Goal: Transaction & Acquisition: Obtain resource

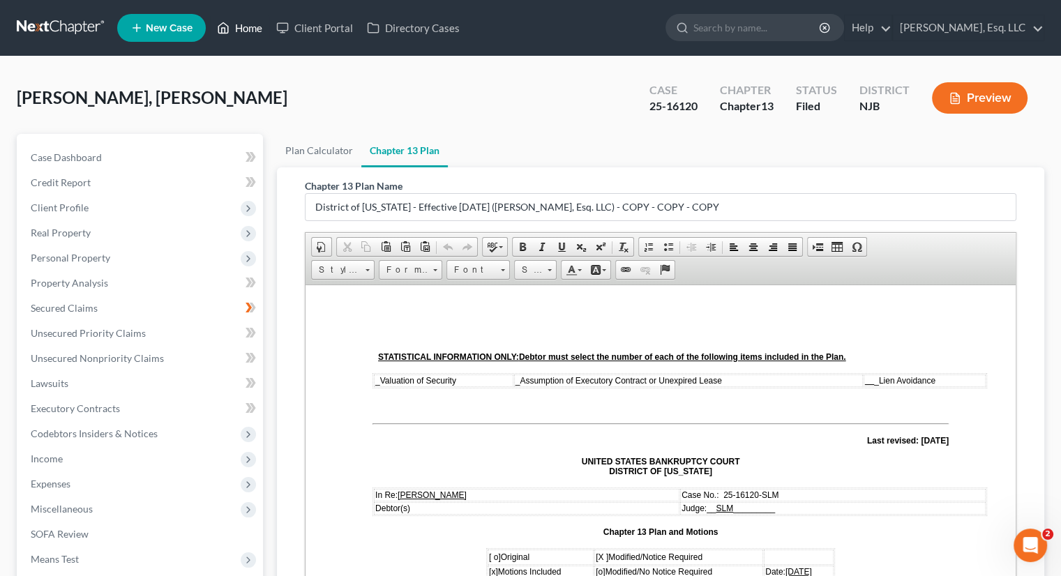
click at [241, 21] on link "Home" at bounding box center [239, 27] width 59 height 25
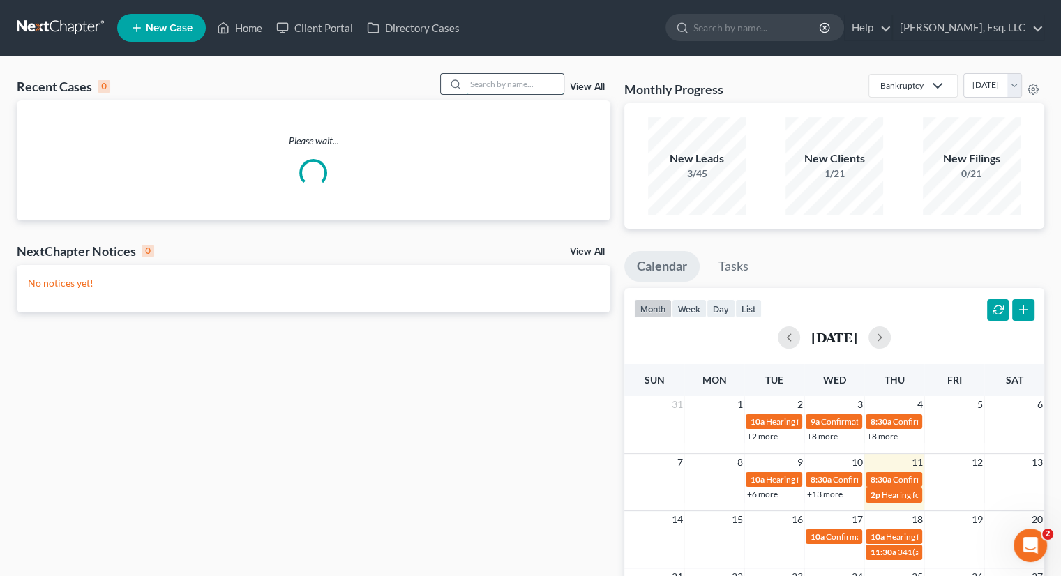
click at [476, 82] on input "search" at bounding box center [515, 84] width 98 height 20
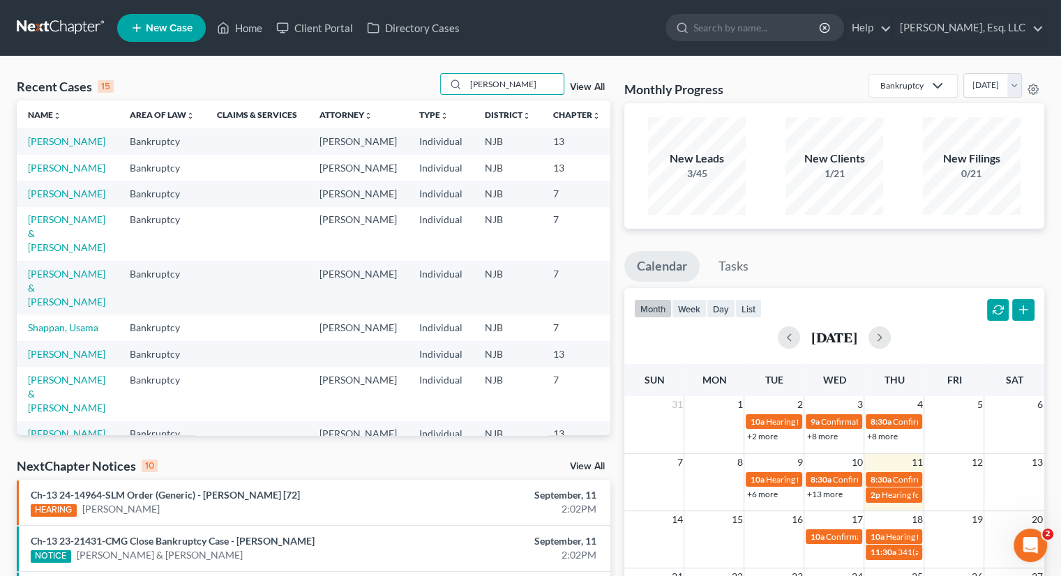
type input "[PERSON_NAME]"
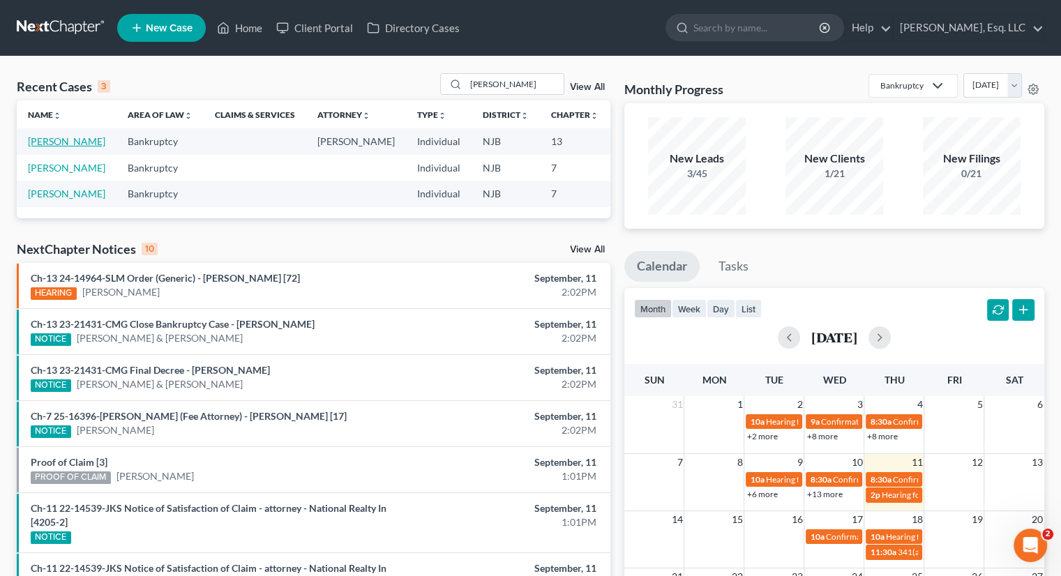
click at [29, 136] on link "[PERSON_NAME]" at bounding box center [66, 141] width 77 height 12
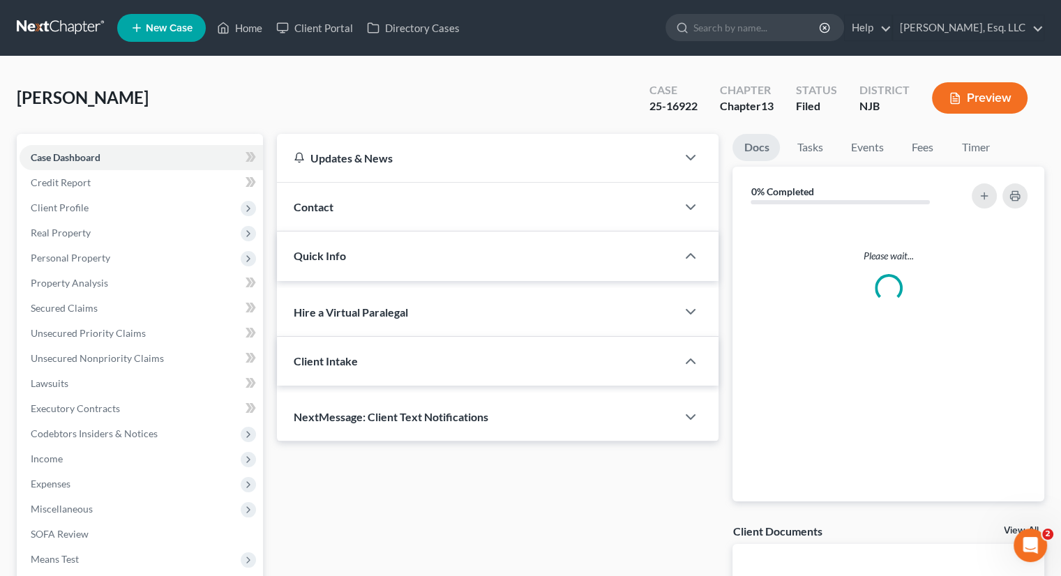
click at [35, 149] on link "Case Dashboard" at bounding box center [141, 157] width 243 height 25
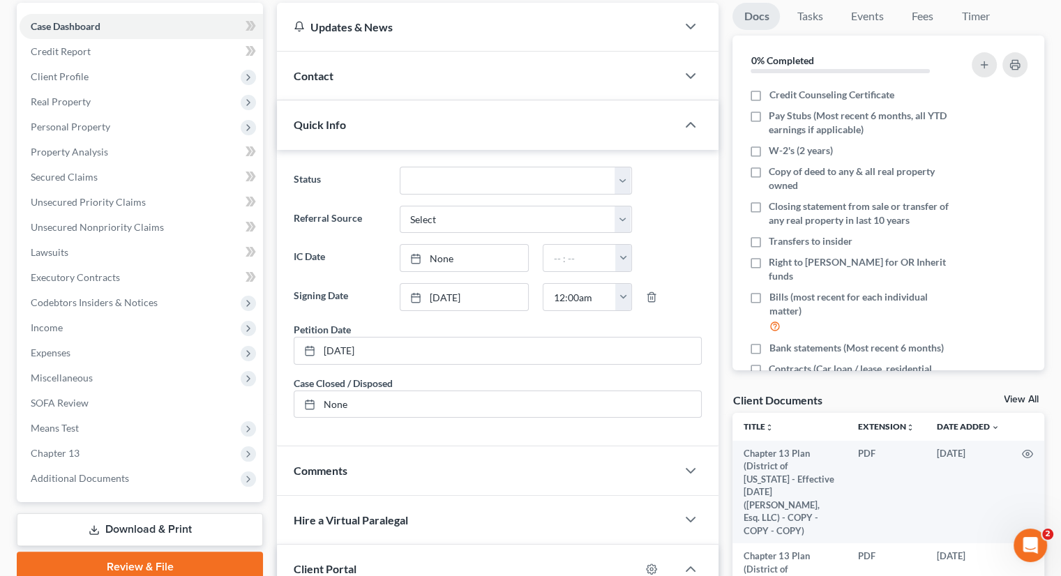
scroll to position [279, 0]
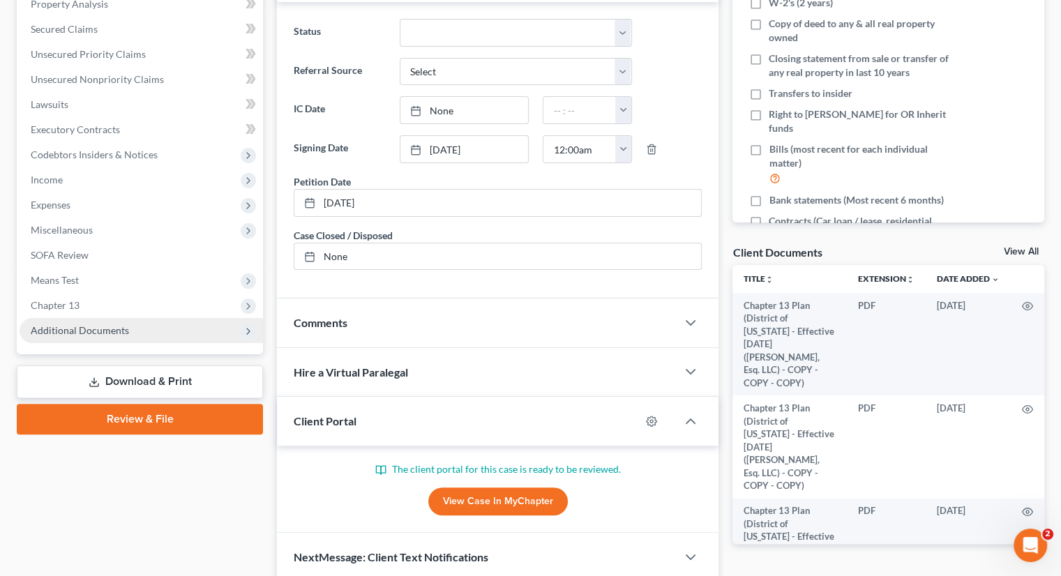
click at [95, 328] on span "Additional Documents" at bounding box center [80, 330] width 98 height 12
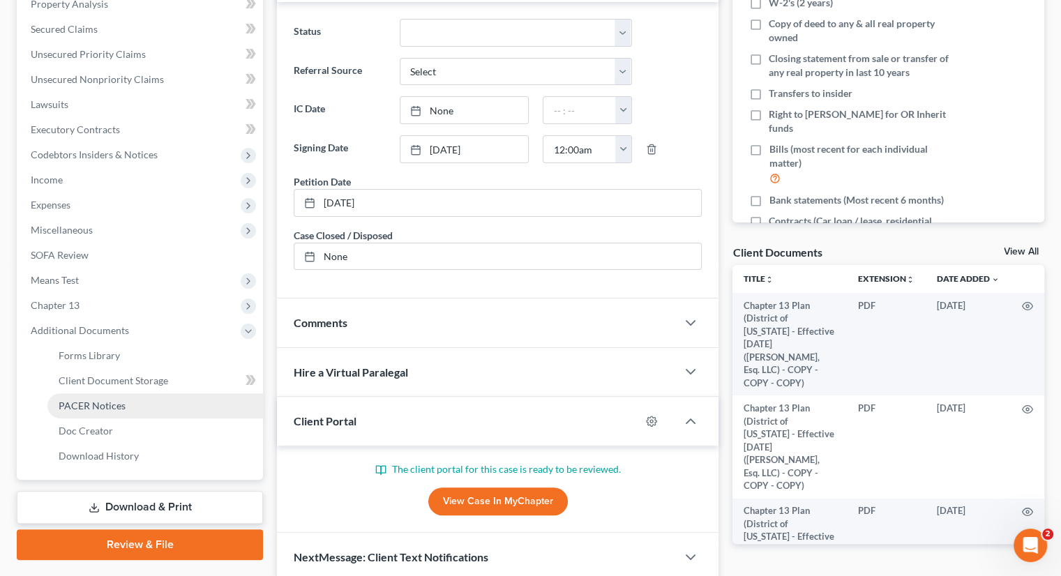
click at [122, 403] on span "PACER Notices" at bounding box center [92, 406] width 67 height 12
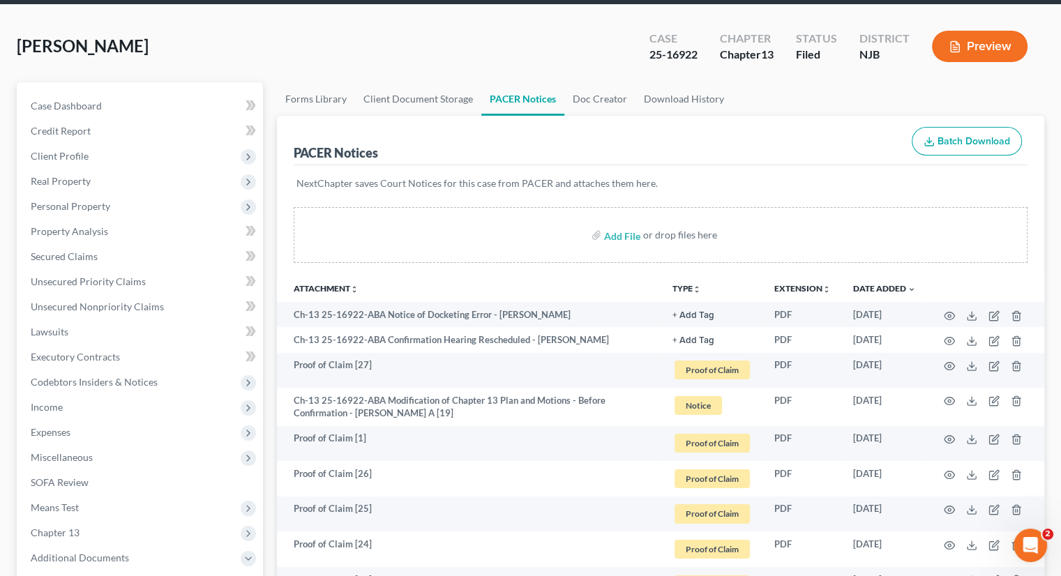
scroll to position [139, 0]
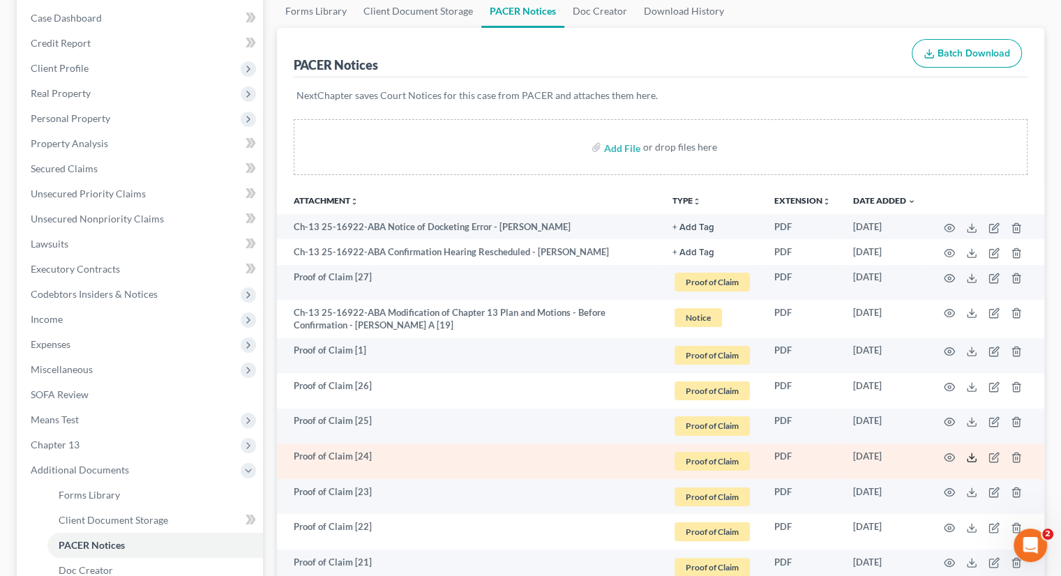
click at [967, 457] on icon at bounding box center [971, 457] width 11 height 11
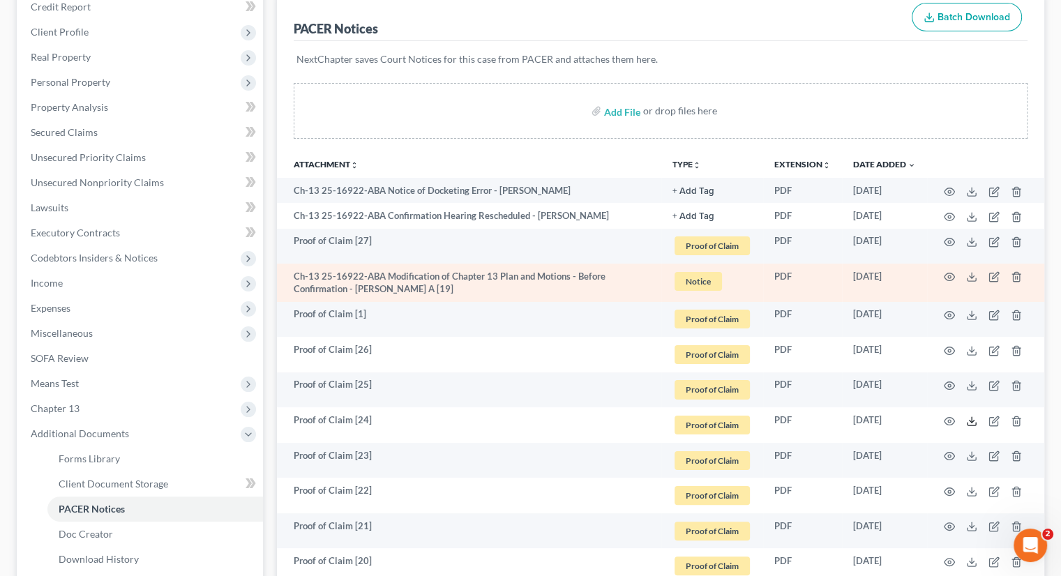
scroll to position [209, 0]
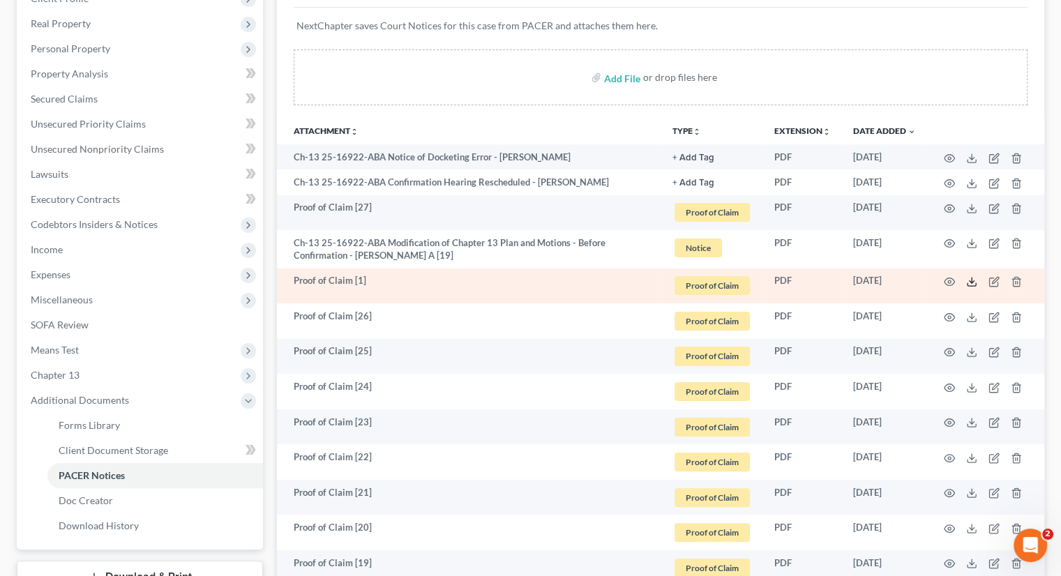
click at [966, 276] on icon at bounding box center [971, 281] width 11 height 11
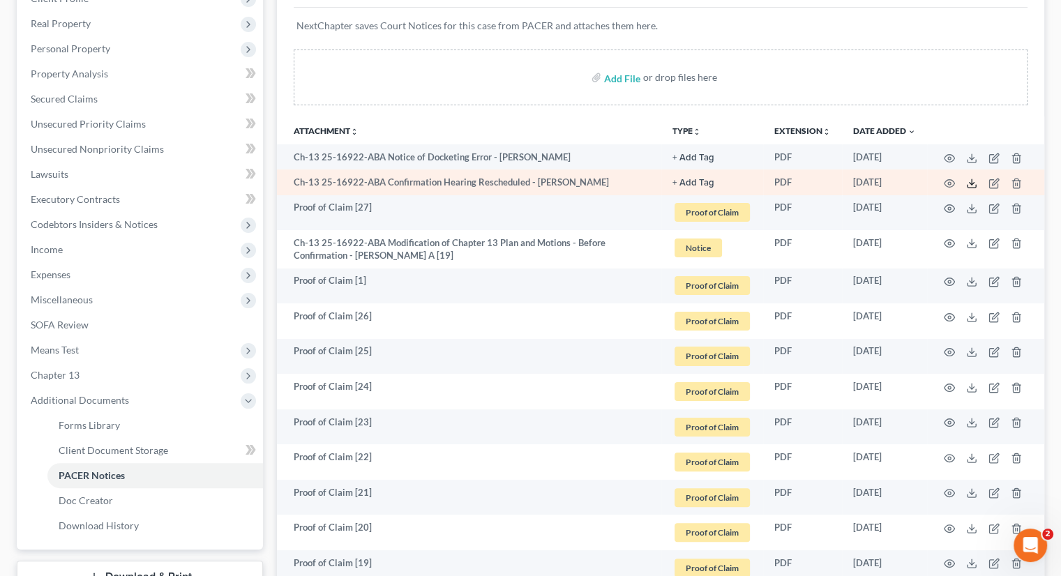
click at [971, 178] on icon at bounding box center [971, 183] width 11 height 11
